Goal: Information Seeking & Learning: Learn about a topic

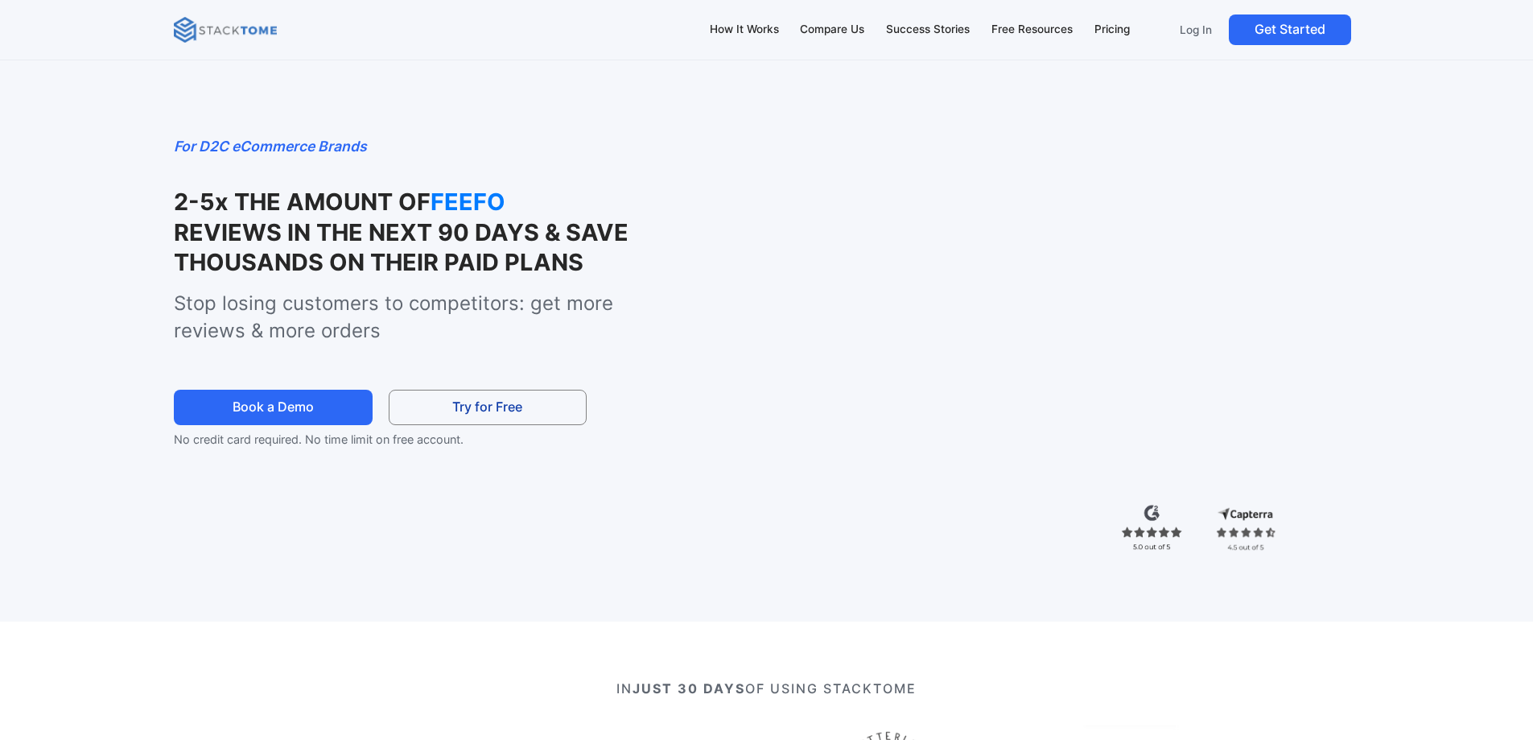
click at [582, 113] on div "For D2C eCommerce Brands 2-5x THE AMOUNT OF FEEFO REVIEWS IN THE NEXT 90 DAYS &…" at bounding box center [767, 326] width 1352 height 589
click at [582, 113] on div "For D2C eCommerce Brands 2-5x THE AMOUNT OF REVIEWS IO REVIEWS IN THE NEXT 90 D…" at bounding box center [767, 326] width 1352 height 589
click at [455, 54] on nav "How It Works Compare Us Success Stories Free Resources Pricing Log In Get Start…" at bounding box center [766, 30] width 1533 height 60
click at [678, 80] on div "For D2C eCommerce Brands 2-5x THE AMOUNT OF OKENDO REVIEWS IN THE NEXT 90 DAYS …" at bounding box center [767, 326] width 1352 height 589
click at [526, 116] on div "For D2C eCommerce Brands 2-5x THE AMOUNT OF TRUSTPILOT REVIEWS IN THE NEXT 90 D…" at bounding box center [767, 326] width 1352 height 589
